Goal: Obtain resource: Obtain resource

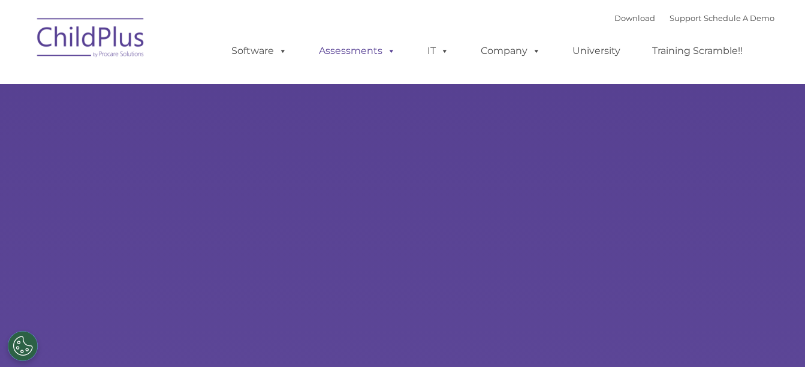
type input ""
select select "MEDIUM"
click at [621, 19] on link "Download" at bounding box center [634, 18] width 41 height 10
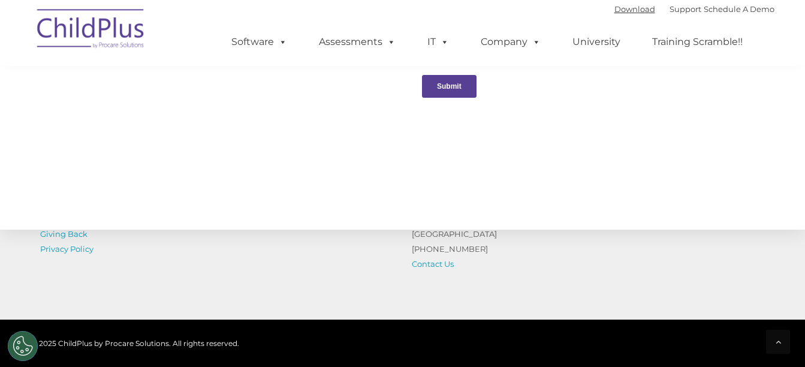
scroll to position [1431, 0]
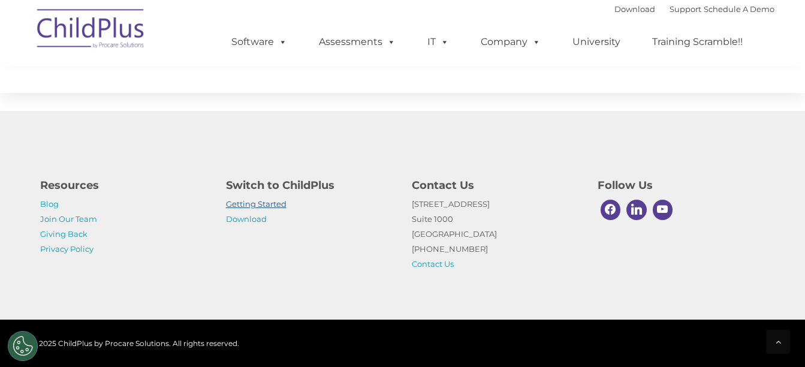
click at [232, 206] on link "Getting Started" at bounding box center [256, 204] width 61 height 10
click at [238, 219] on link "Download" at bounding box center [246, 219] width 41 height 10
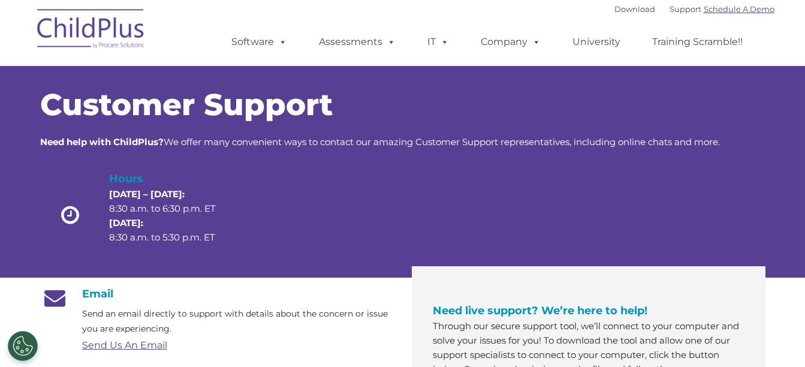
click at [736, 10] on link "Schedule A Demo" at bounding box center [738, 9] width 71 height 10
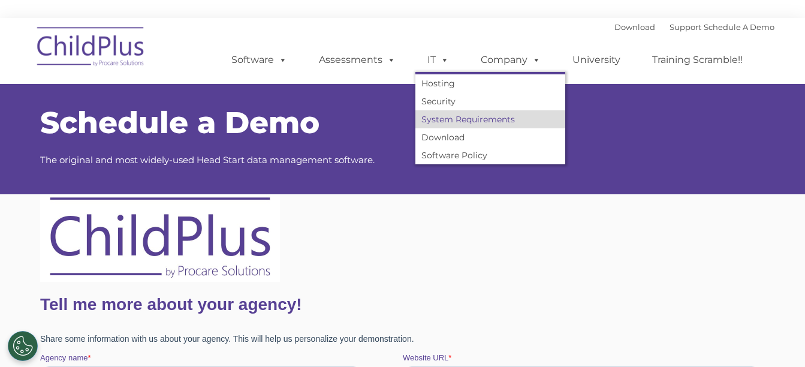
click at [439, 120] on link "System Requirements" at bounding box center [490, 119] width 150 height 18
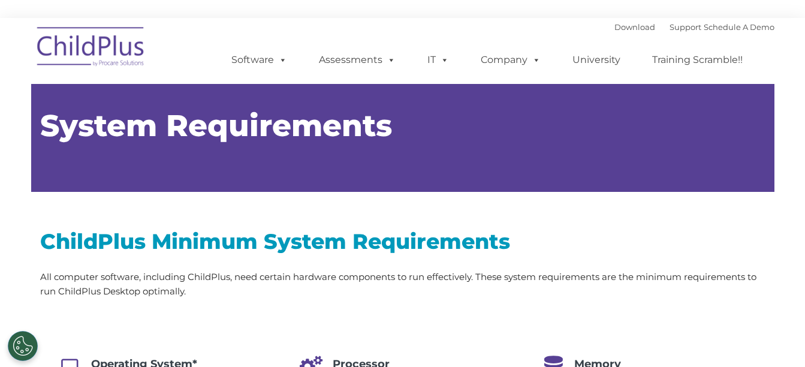
type input ""
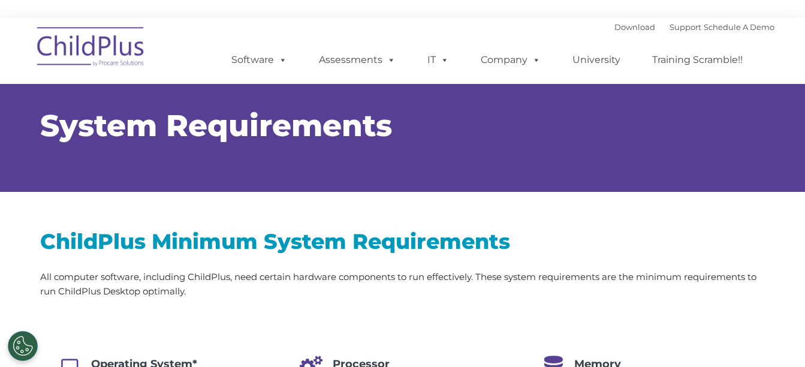
select select "MEDIUM"
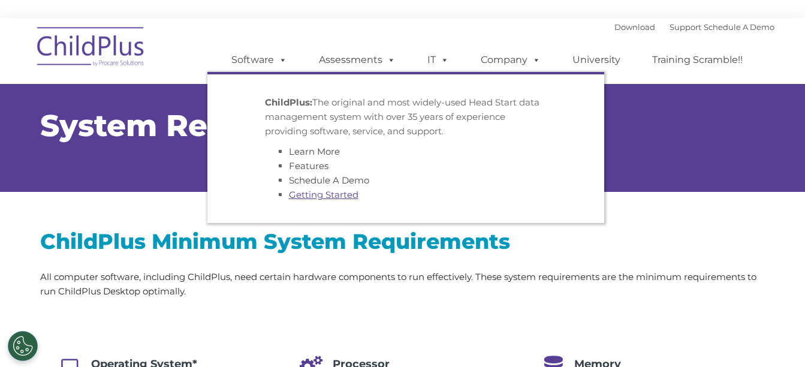
click at [304, 191] on link "Getting Started" at bounding box center [324, 194] width 70 height 11
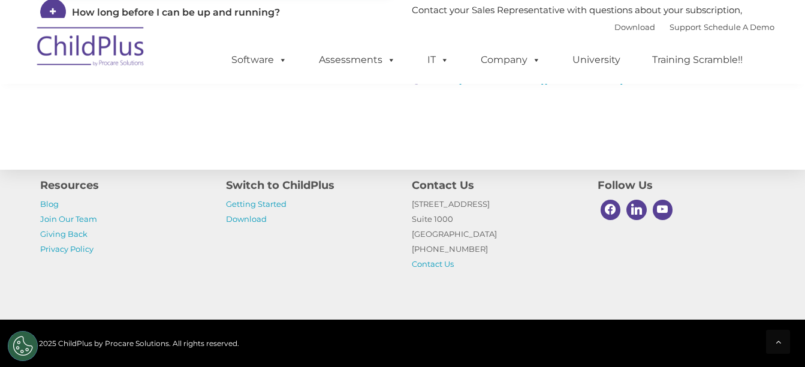
scroll to position [1942, 0]
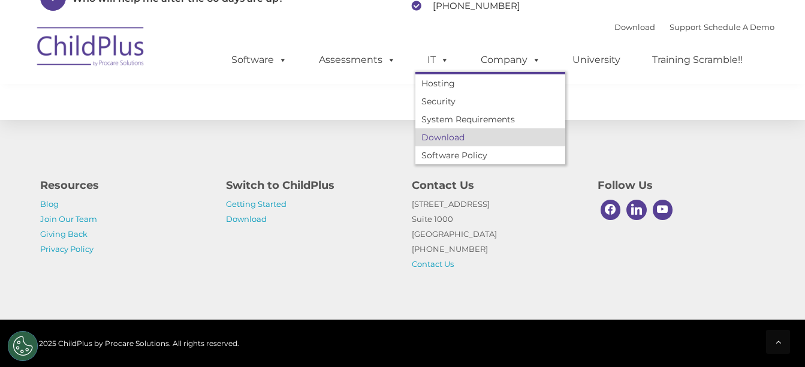
click at [443, 132] on link "Download" at bounding box center [490, 137] width 150 height 18
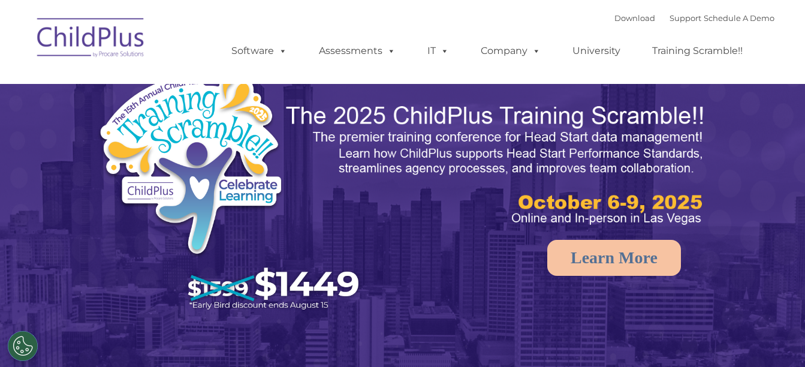
select select "MEDIUM"
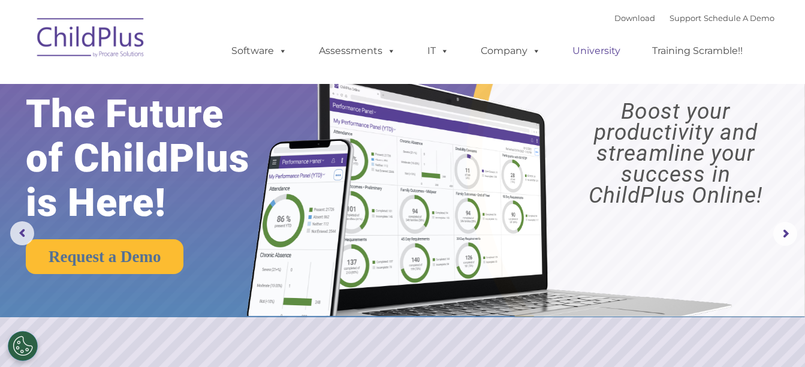
click at [589, 50] on link "University" at bounding box center [596, 51] width 72 height 24
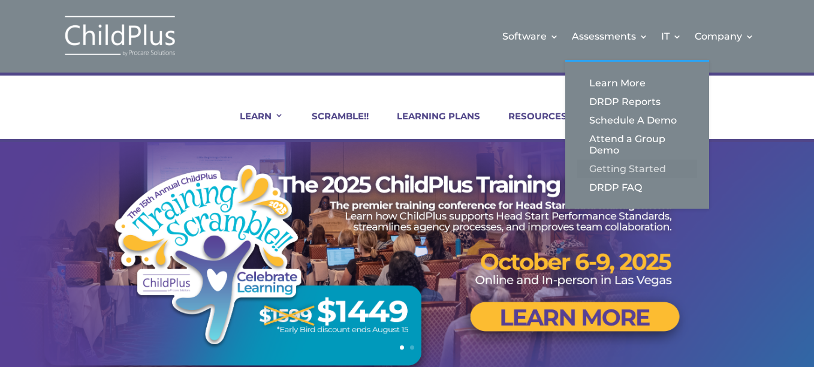
click at [610, 169] on link "Getting Started" at bounding box center [637, 168] width 120 height 19
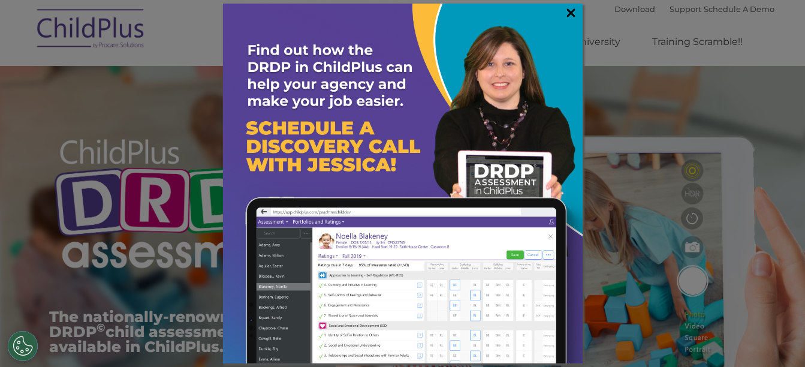
click at [570, 13] on link "×" at bounding box center [571, 13] width 14 height 12
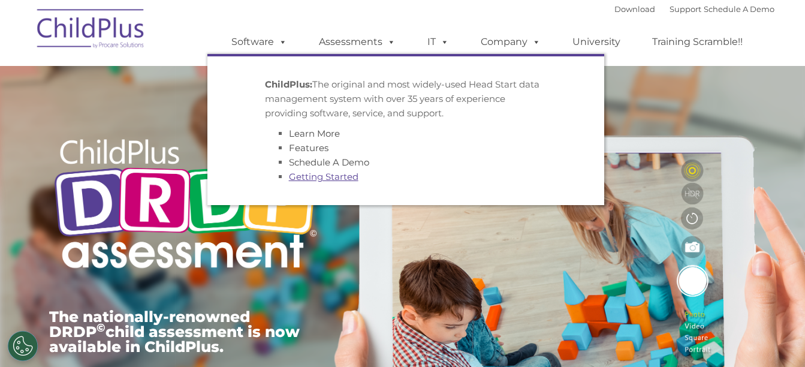
click at [300, 172] on link "Getting Started" at bounding box center [324, 176] width 70 height 11
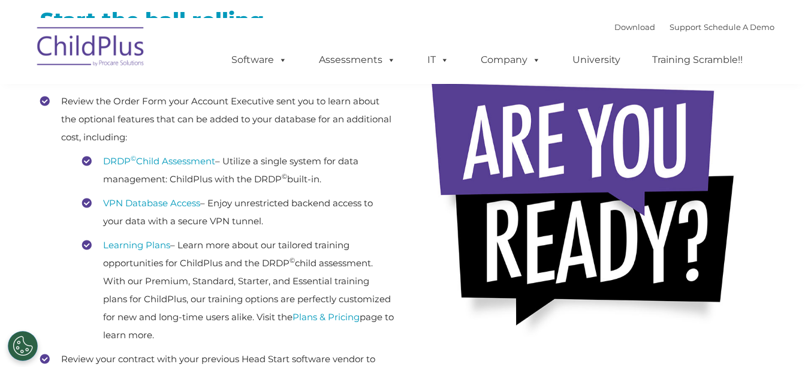
scroll to position [296, 0]
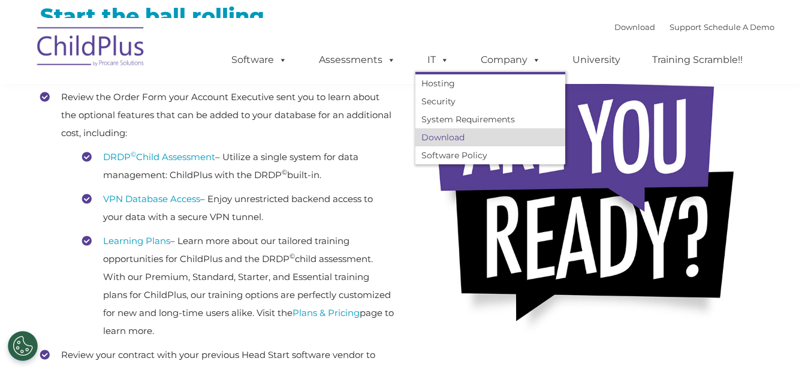
click at [434, 134] on link "Download" at bounding box center [490, 137] width 150 height 18
